Goal: Navigation & Orientation: Find specific page/section

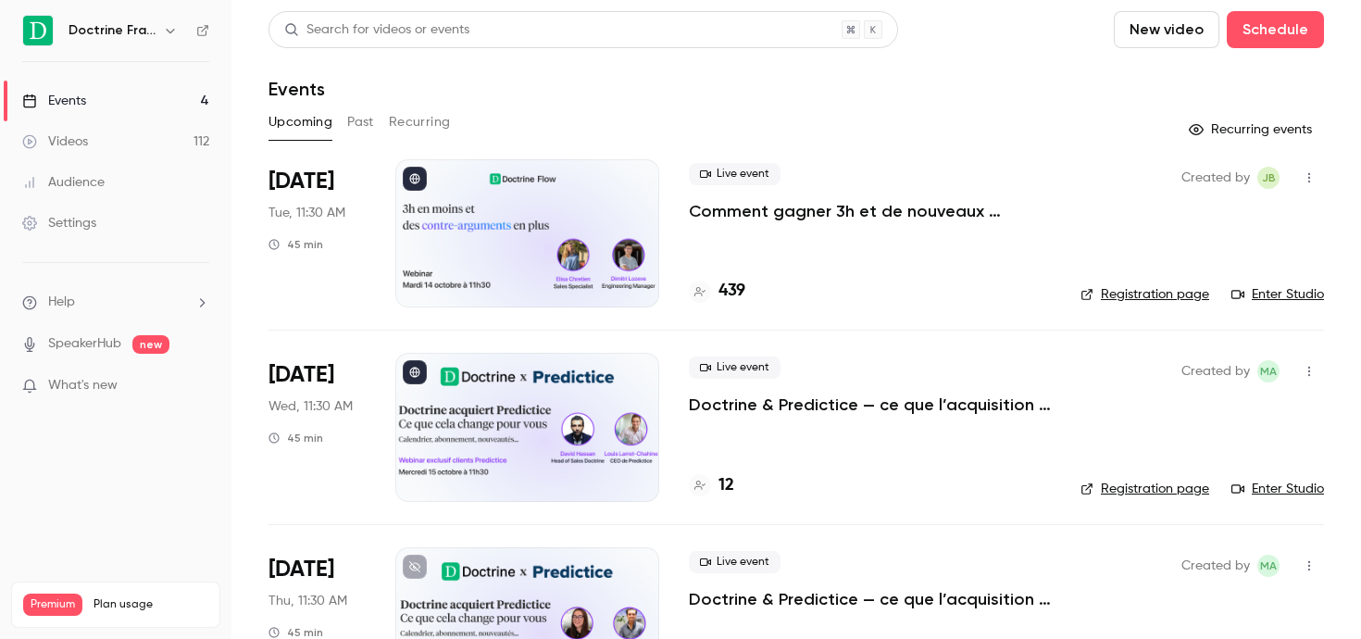
click at [155, 42] on div "Doctrine France" at bounding box center [115, 30] width 187 height 31
click at [168, 33] on icon "button" at bounding box center [170, 30] width 15 height 15
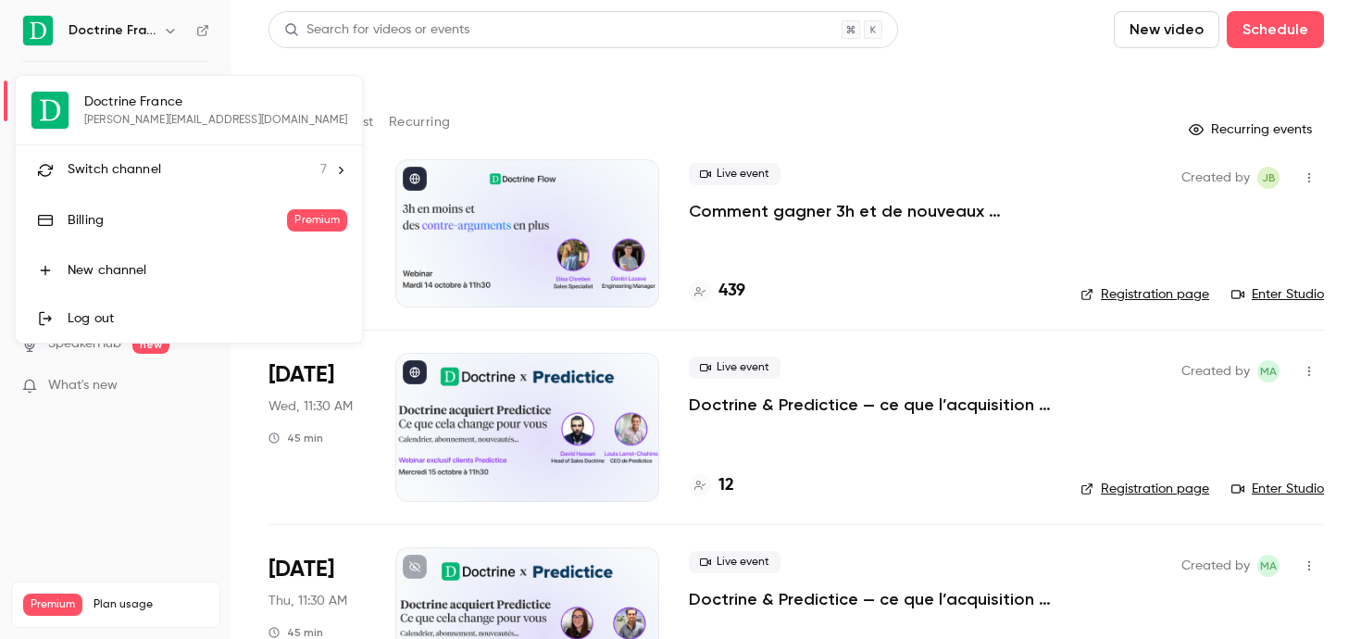
click at [130, 156] on li "Switch channel 7" at bounding box center [189, 169] width 346 height 49
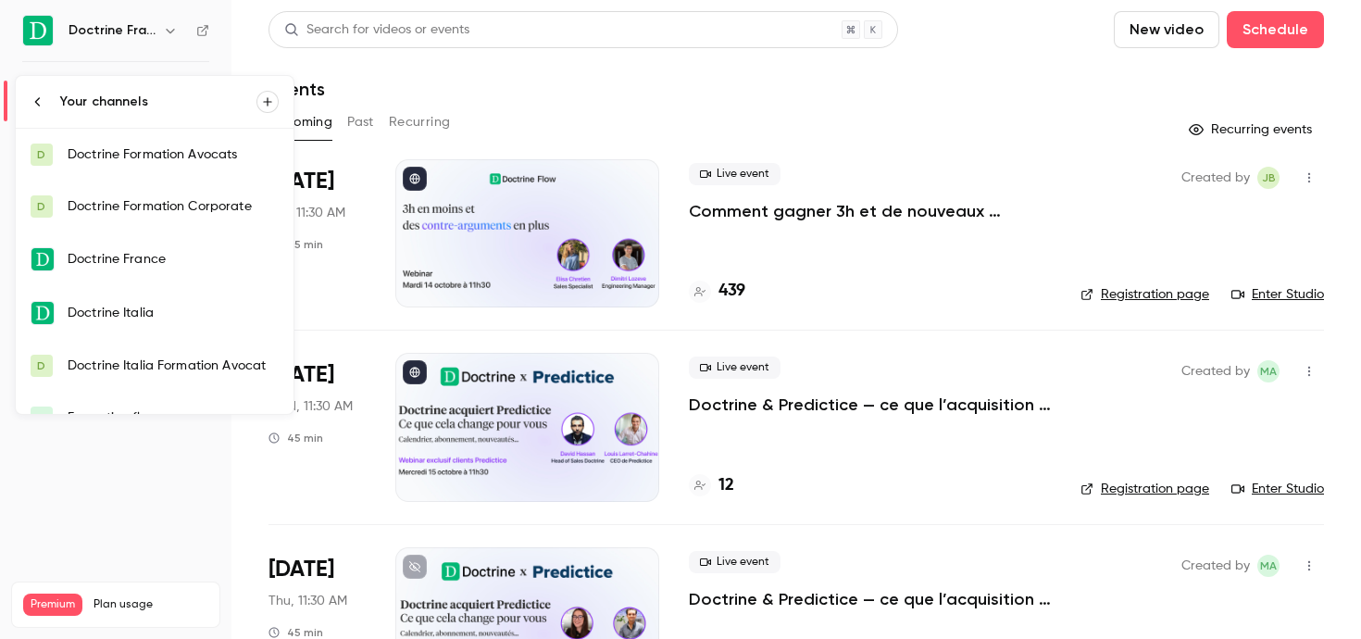
click at [142, 160] on div "Doctrine Formation Avocats" at bounding box center [173, 154] width 211 height 19
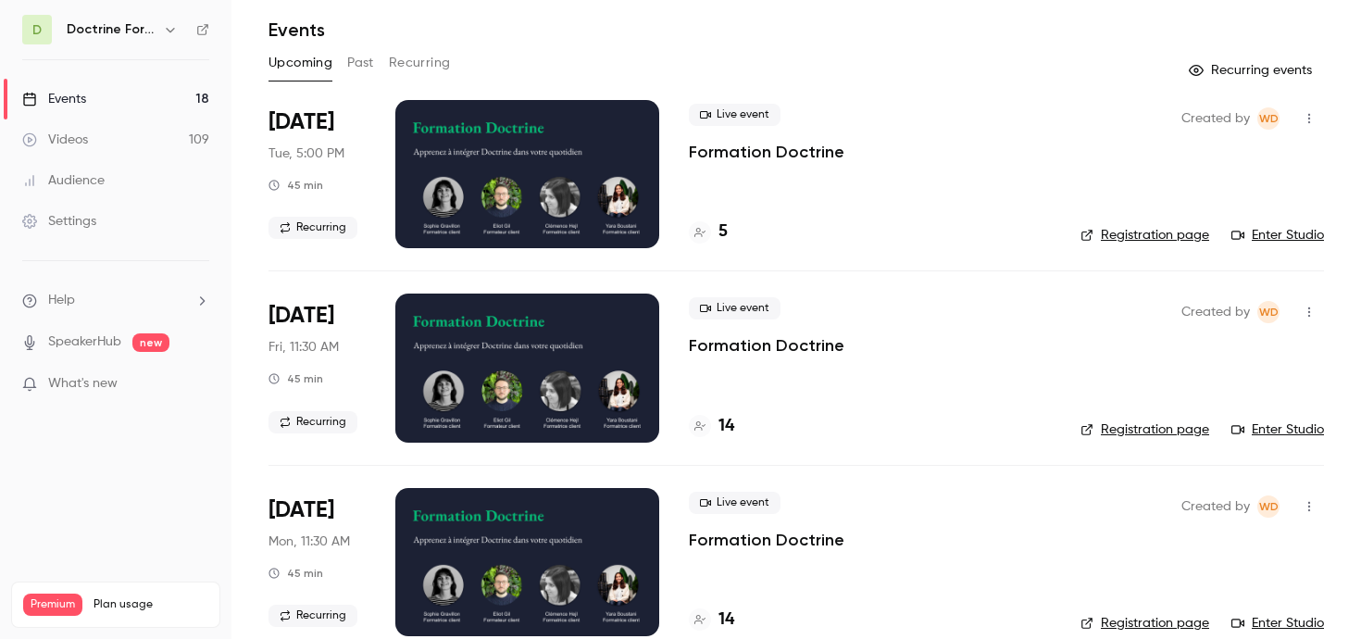
scroll to position [105, 0]
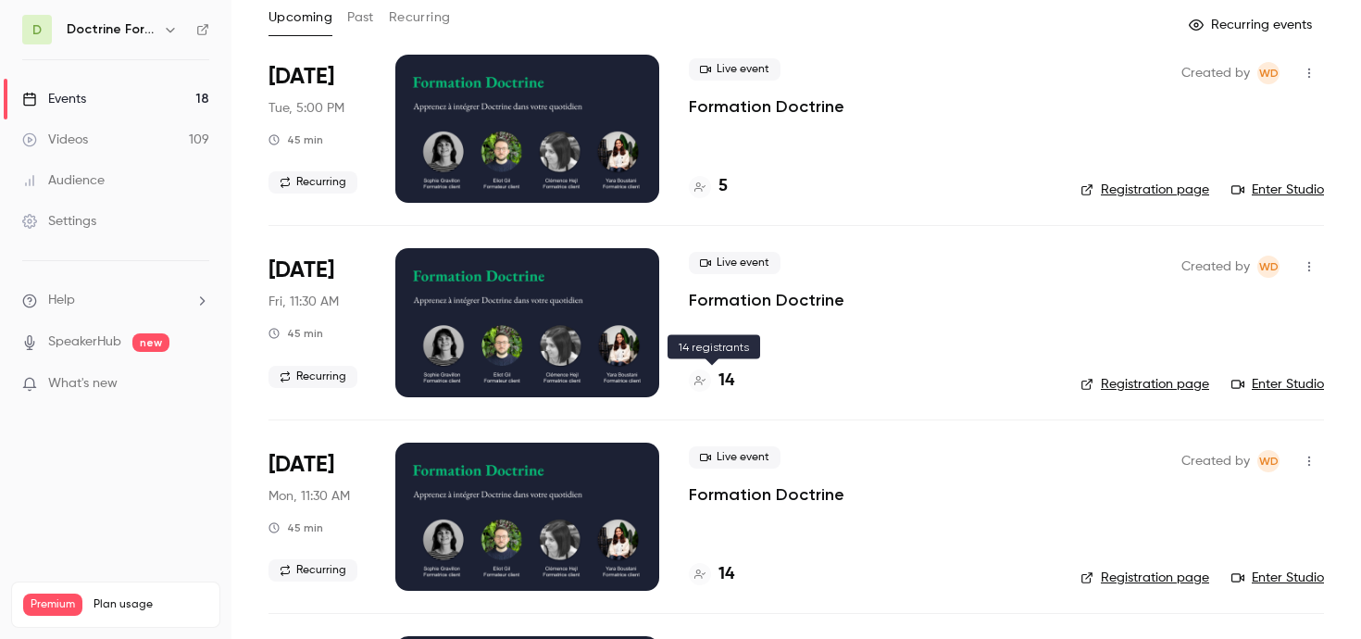
click at [726, 369] on h4 "14" at bounding box center [726, 380] width 16 height 25
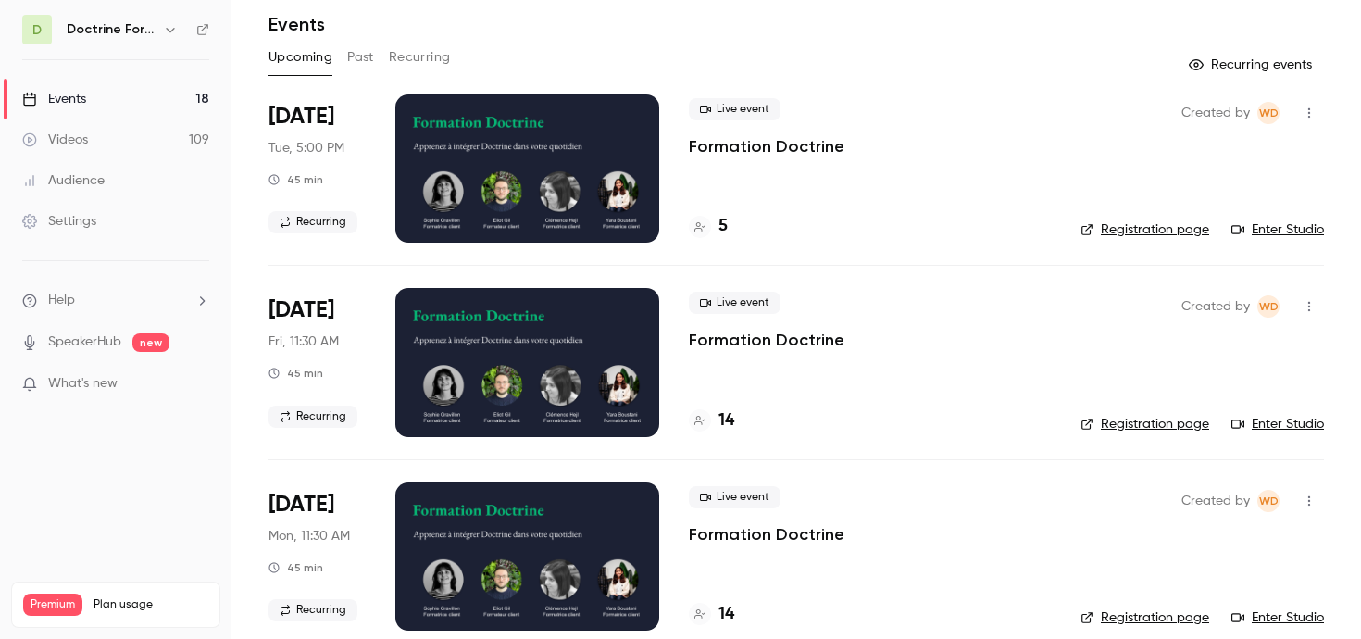
scroll to position [66, 0]
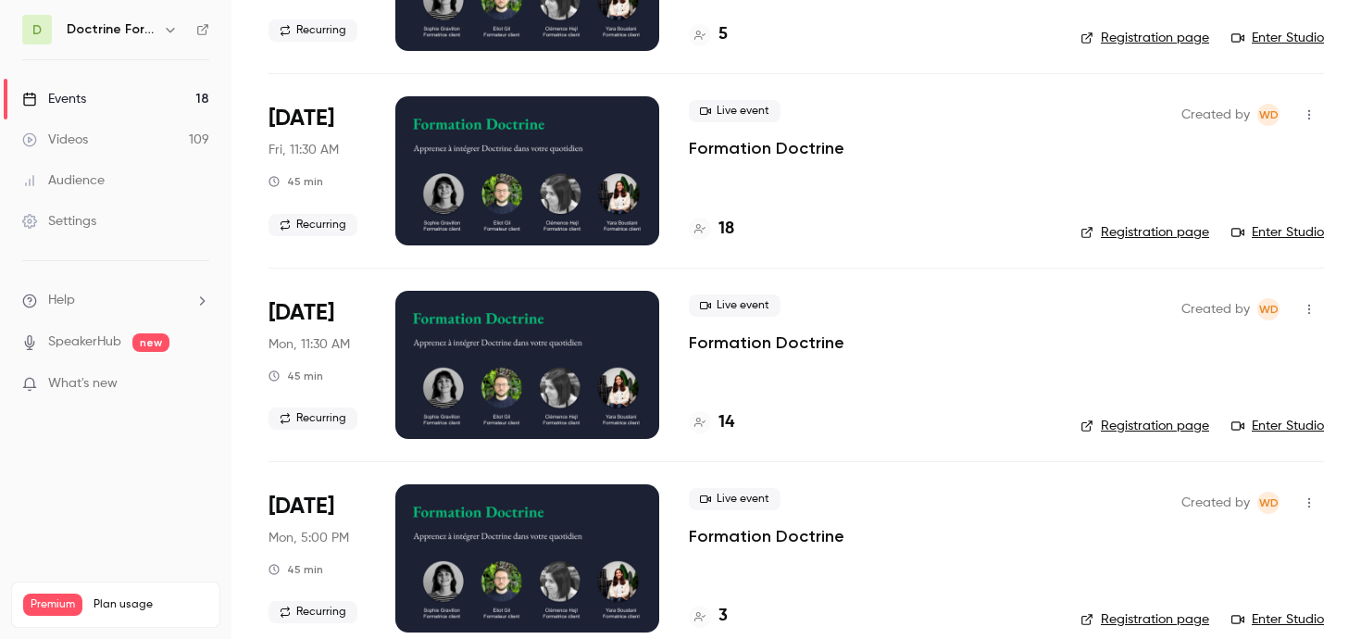
scroll to position [223, 0]
